Goal: Check status: Check status

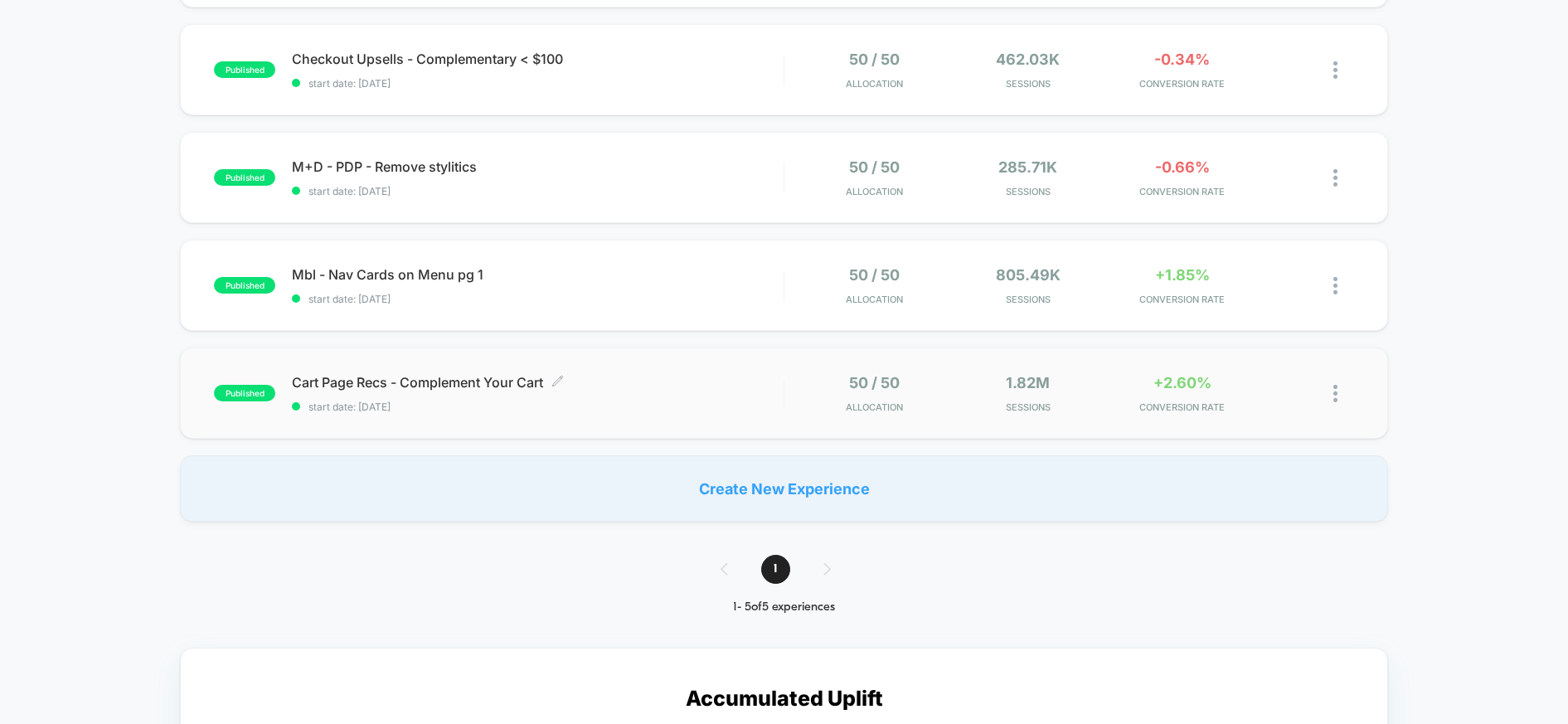
scroll to position [266, 0]
click at [731, 400] on span "start date: 9/12/2025" at bounding box center [537, 406] width 491 height 12
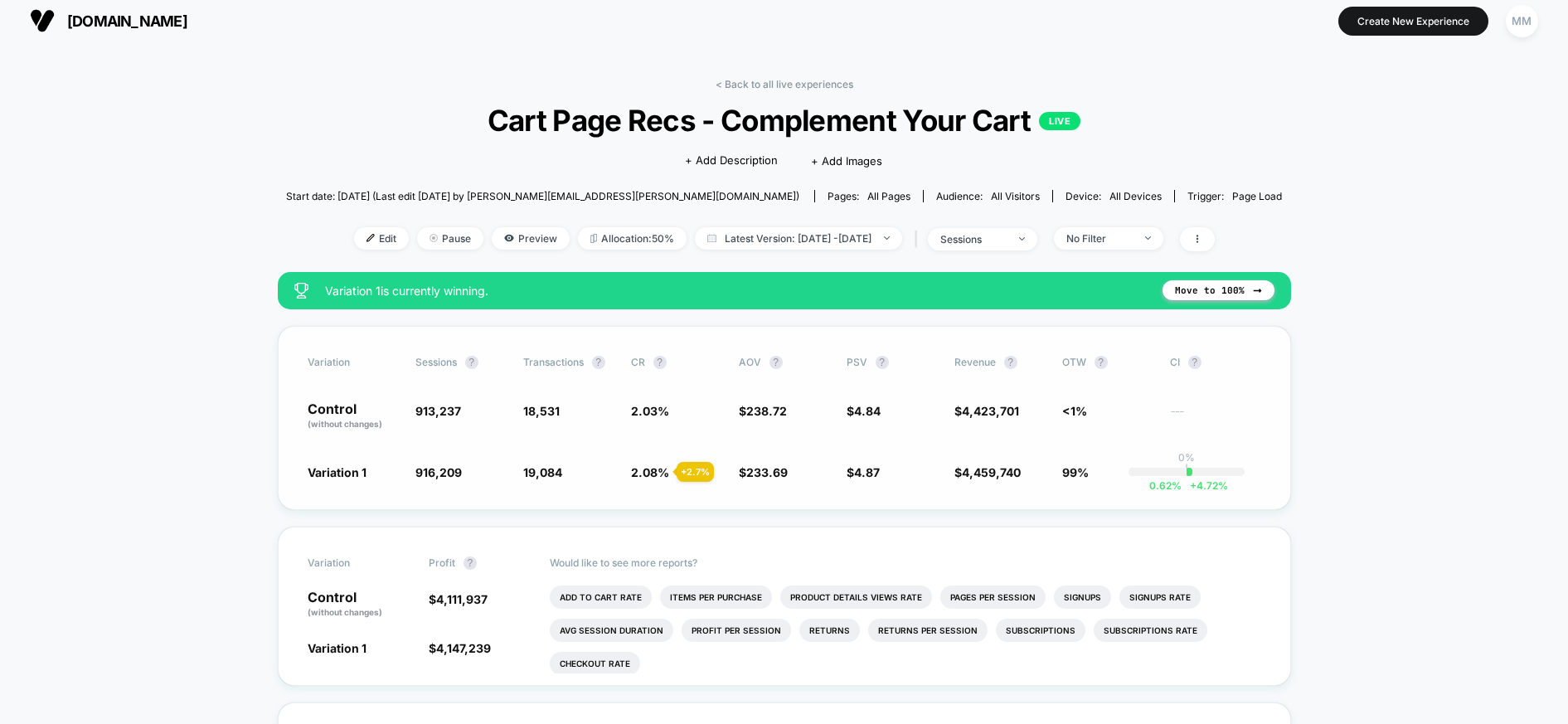
scroll to position [7, 0]
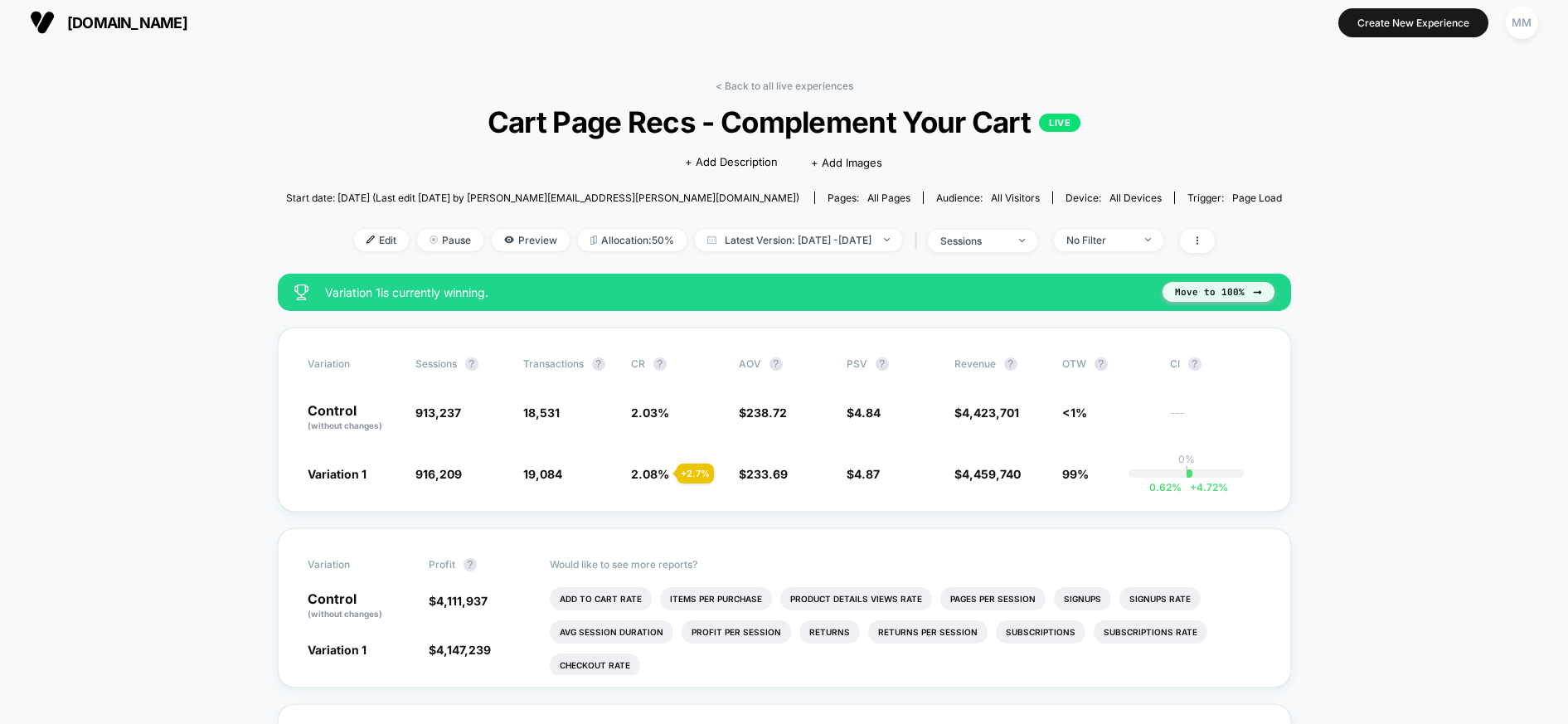
click at [1225, 286] on button "Move to 100%" at bounding box center [1219, 291] width 112 height 20
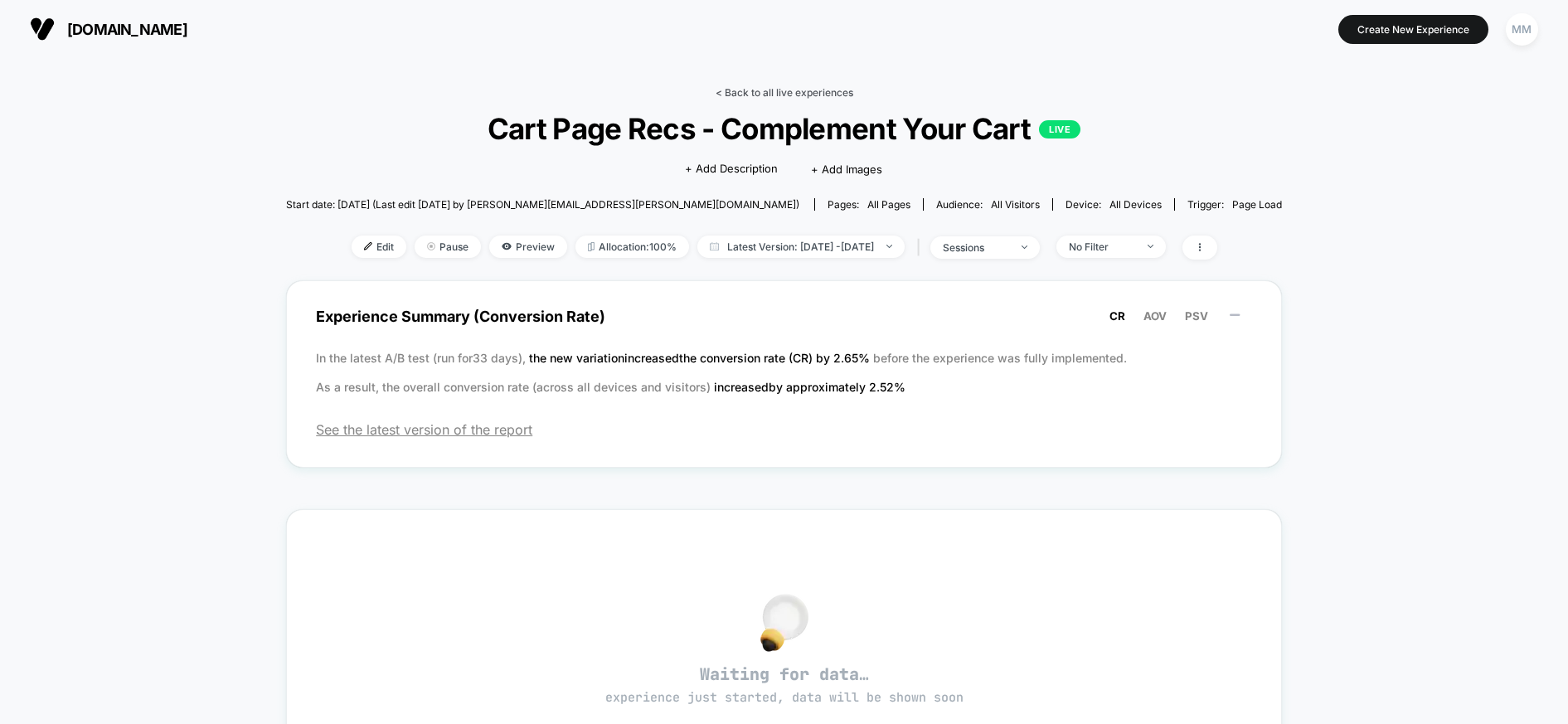
click at [766, 90] on link "< Back to all live experiences" at bounding box center [784, 92] width 138 height 12
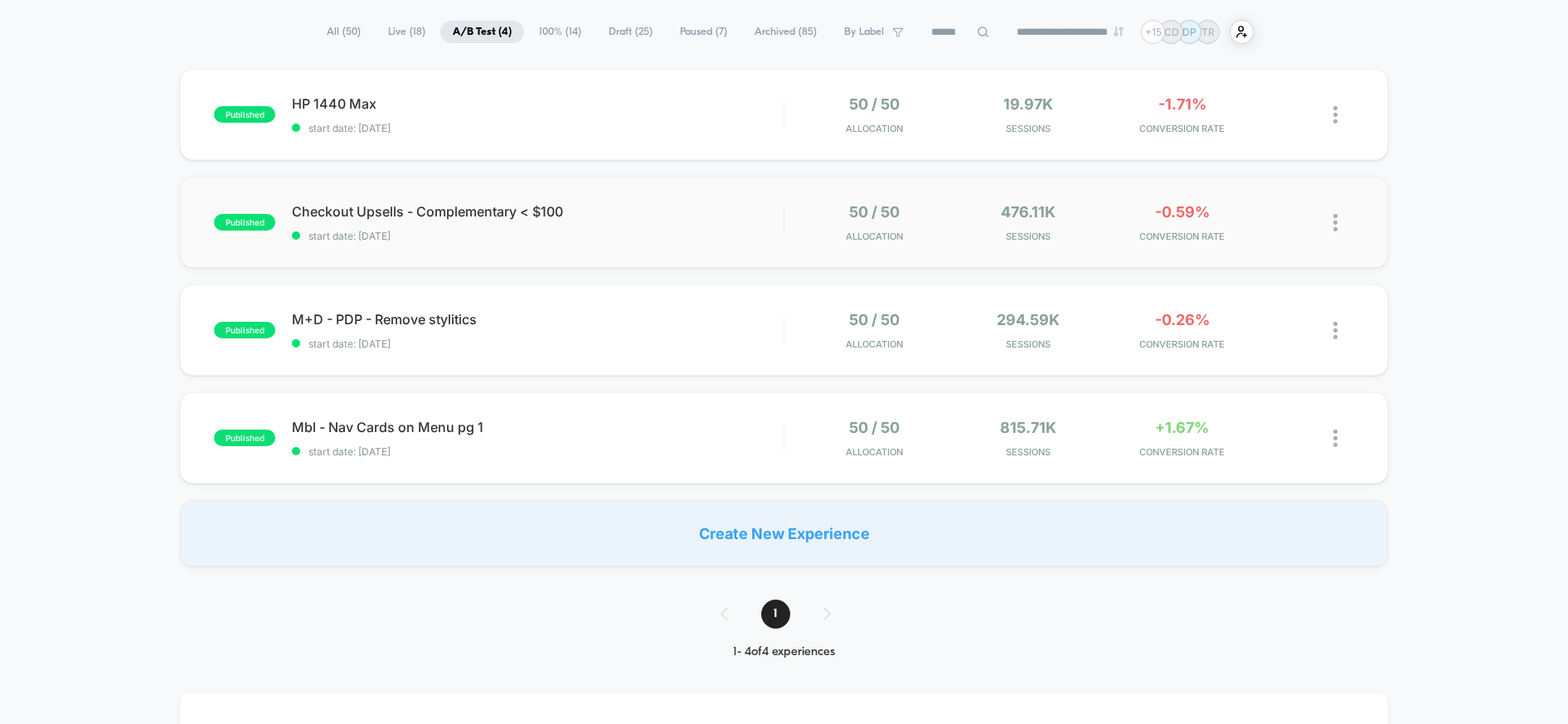
scroll to position [114, 0]
click at [565, 448] on span "start date: [DATE]" at bounding box center [537, 450] width 491 height 12
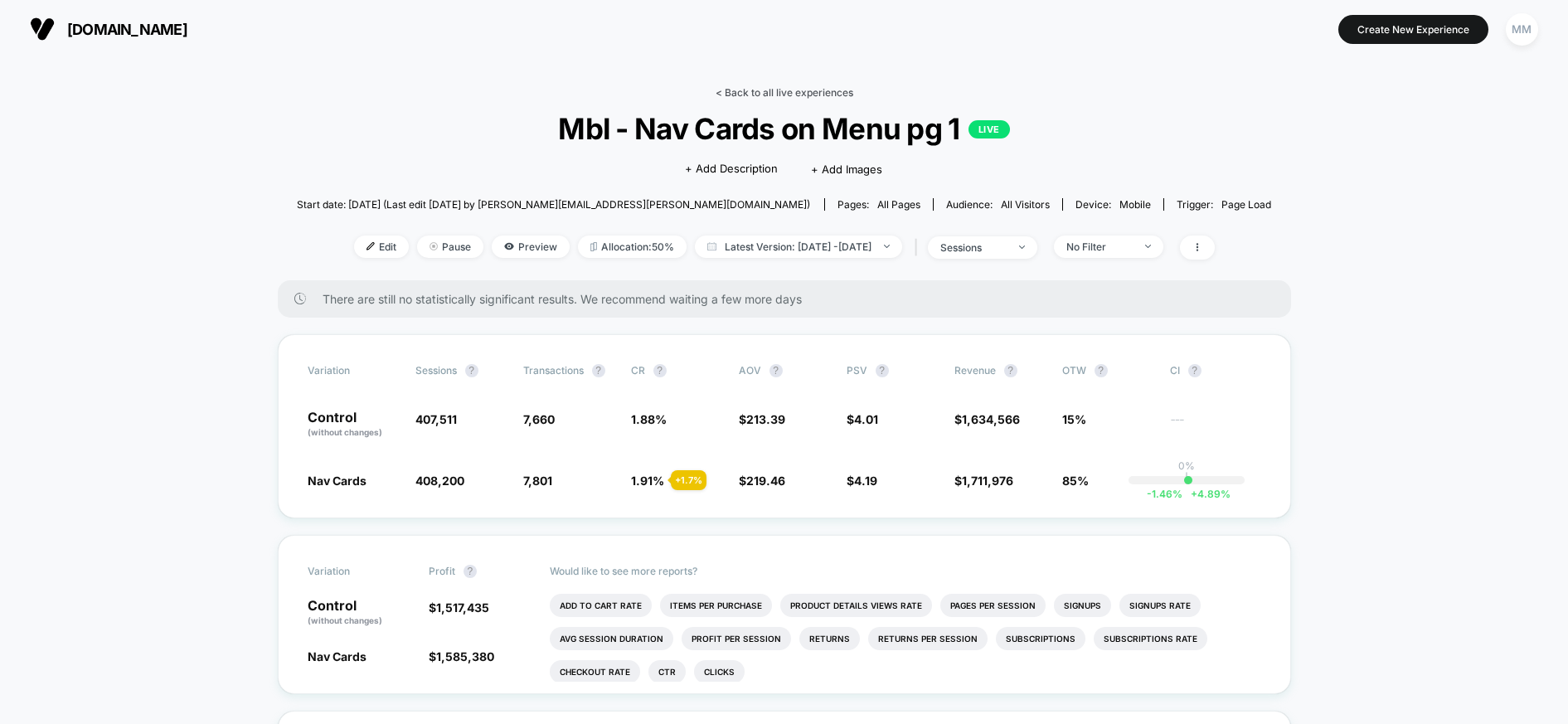
click at [768, 93] on link "< Back to all live experiences" at bounding box center [784, 92] width 138 height 12
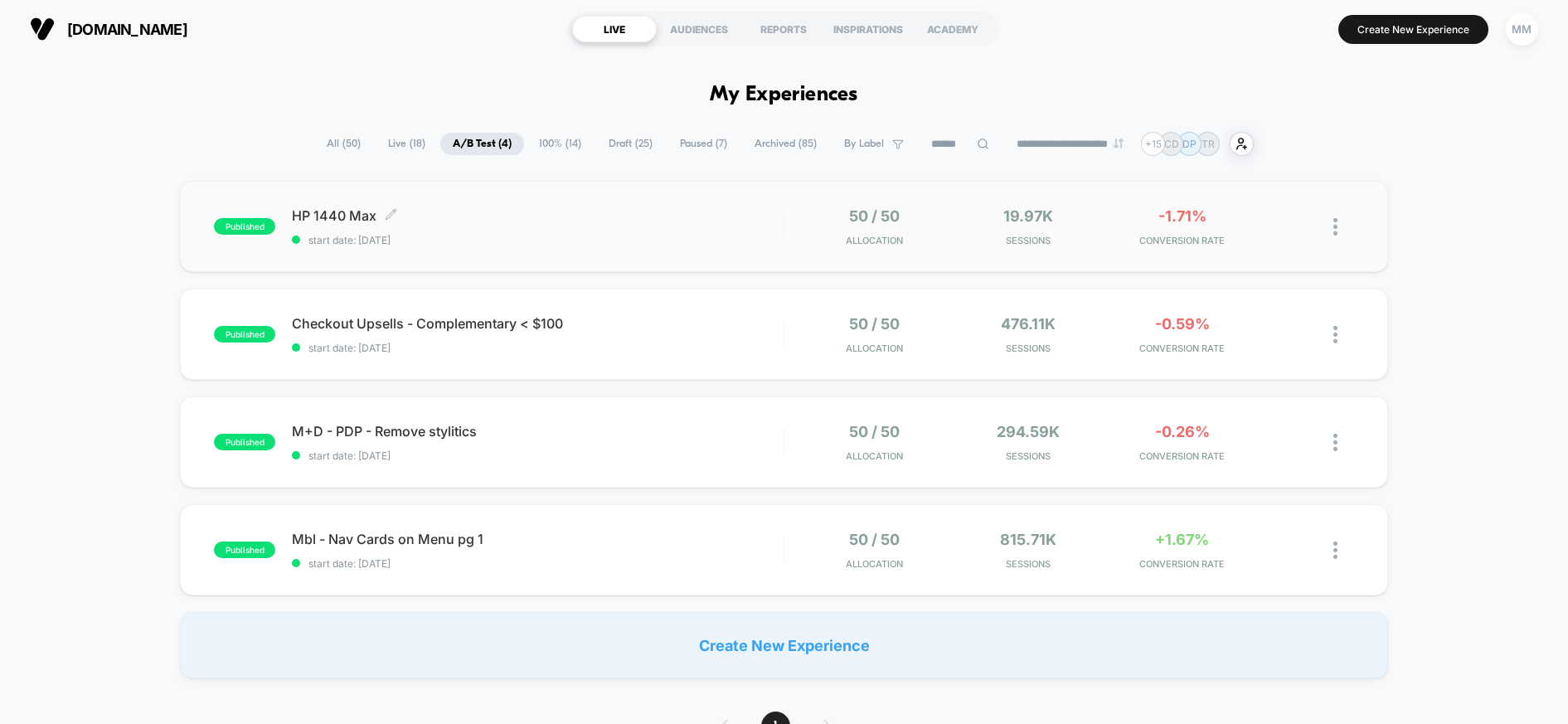
click at [626, 234] on span "start date: [DATE]" at bounding box center [537, 240] width 491 height 12
